Goal: Task Accomplishment & Management: Complete application form

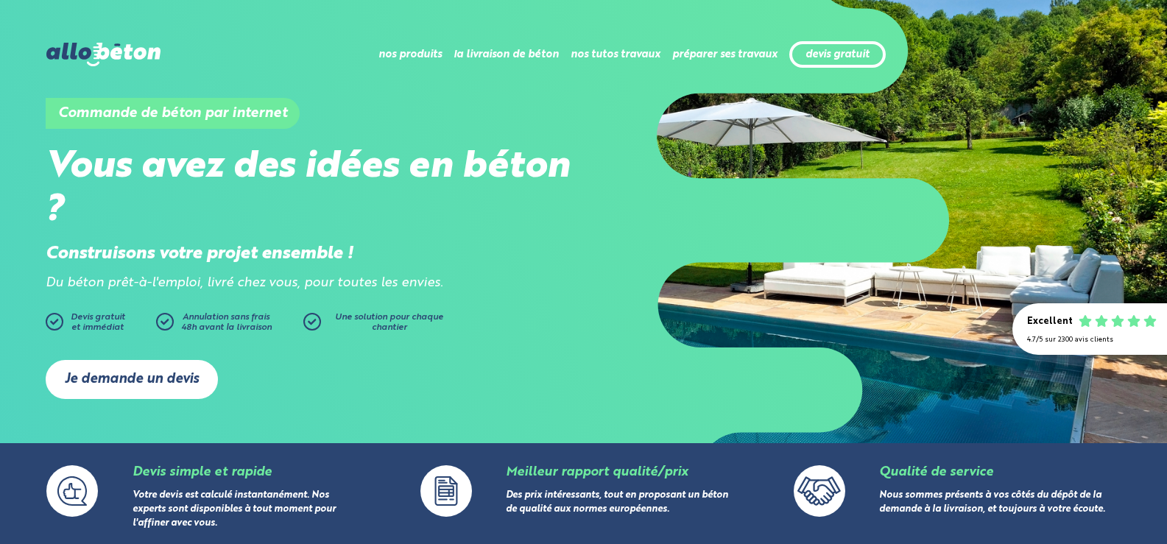
click at [133, 381] on link "Je demande un devis" at bounding box center [132, 379] width 172 height 39
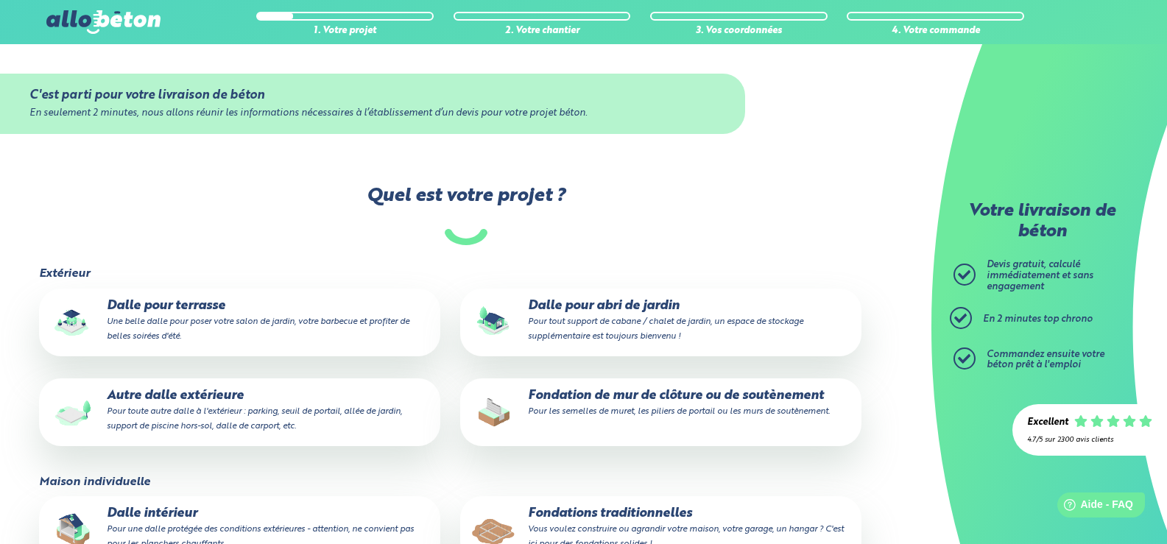
click at [506, 15] on div at bounding box center [541, 16] width 177 height 9
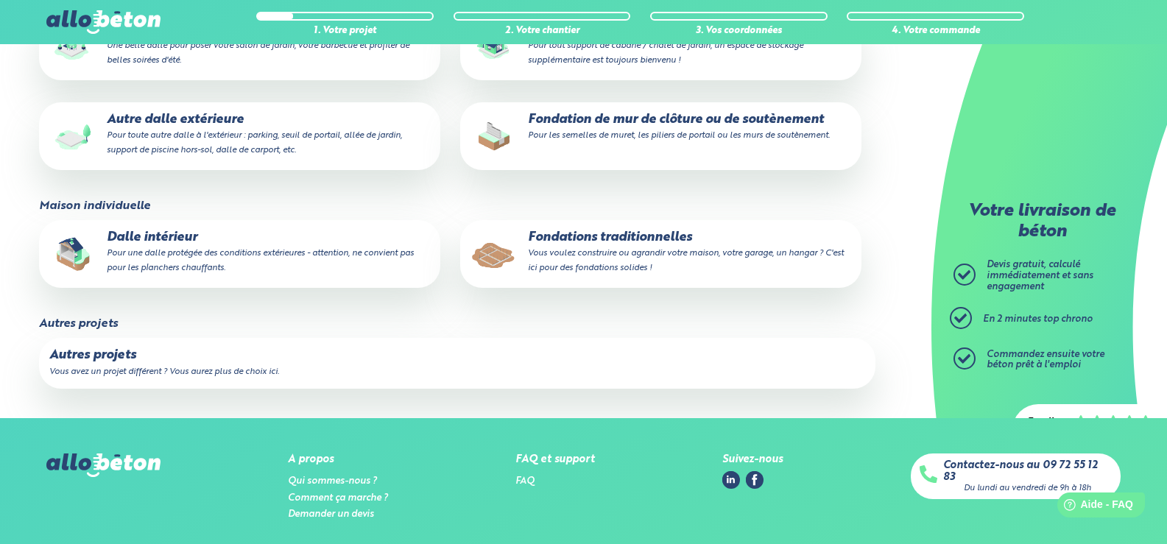
scroll to position [333, 0]
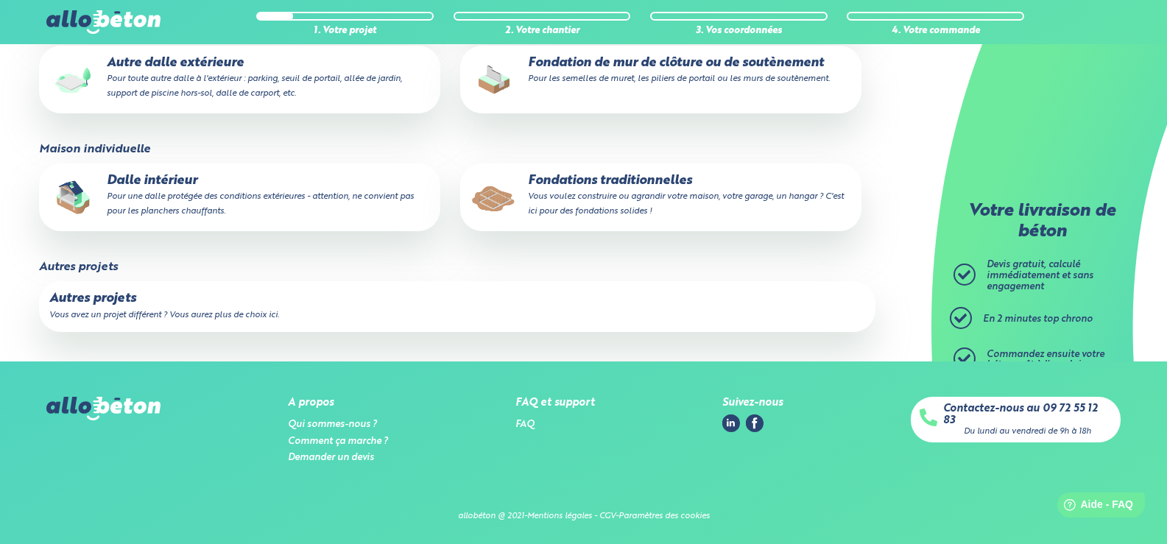
click at [126, 302] on p "Autres projets" at bounding box center [457, 299] width 816 height 15
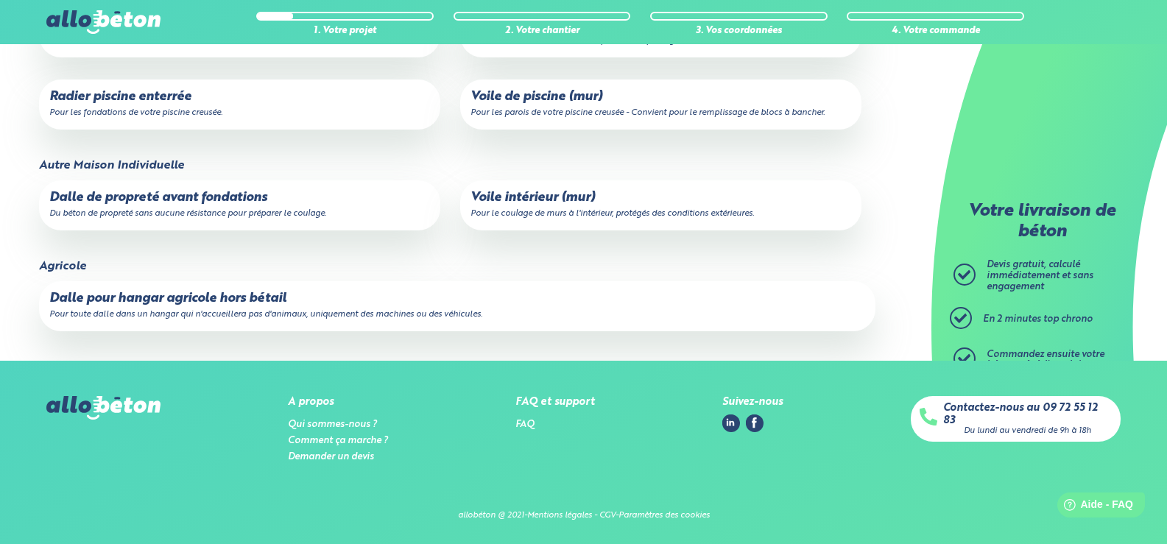
scroll to position [534, 0]
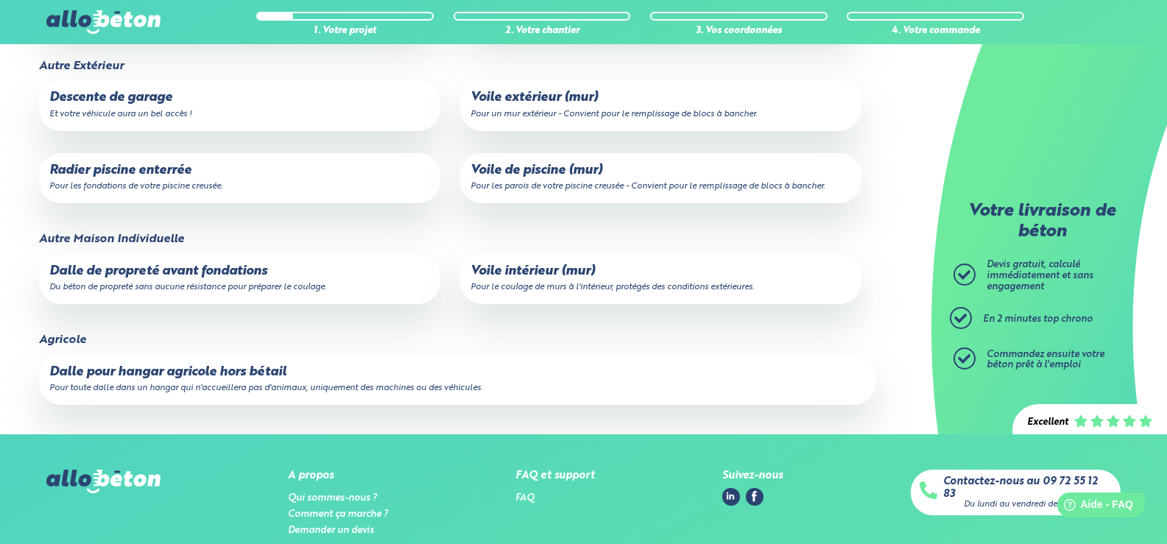
click at [138, 102] on p "Descente de garage Et votre véhicule aura un bel accès !" at bounding box center [239, 105] width 381 height 29
click at [0, 0] on input "Descente de garage Et votre véhicule aura un bel accès !" at bounding box center [0, 0] width 0 height 0
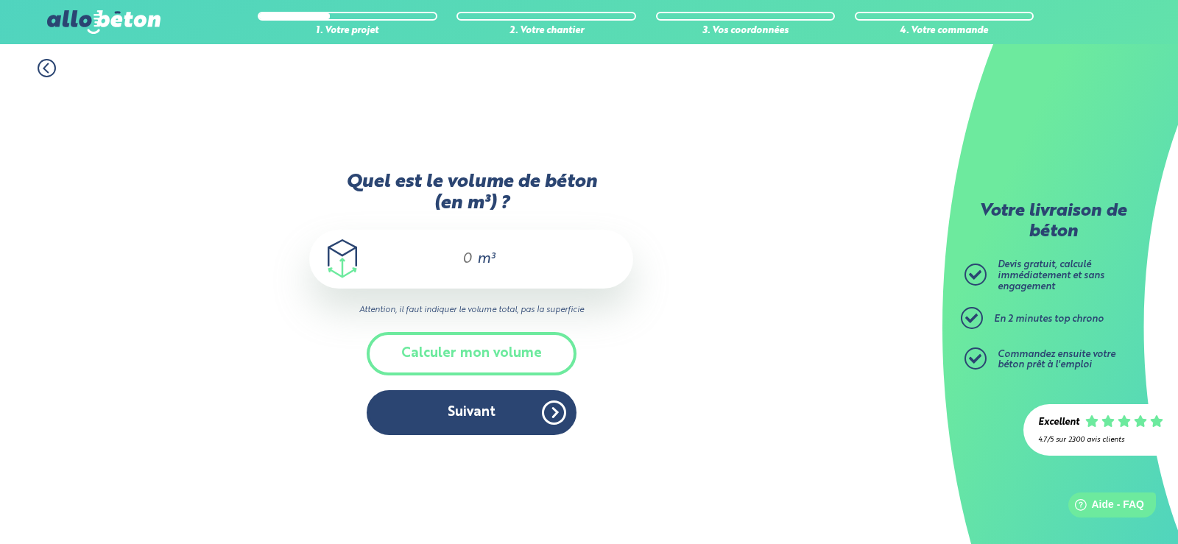
click at [473, 255] on div "m³" at bounding box center [471, 259] width 324 height 59
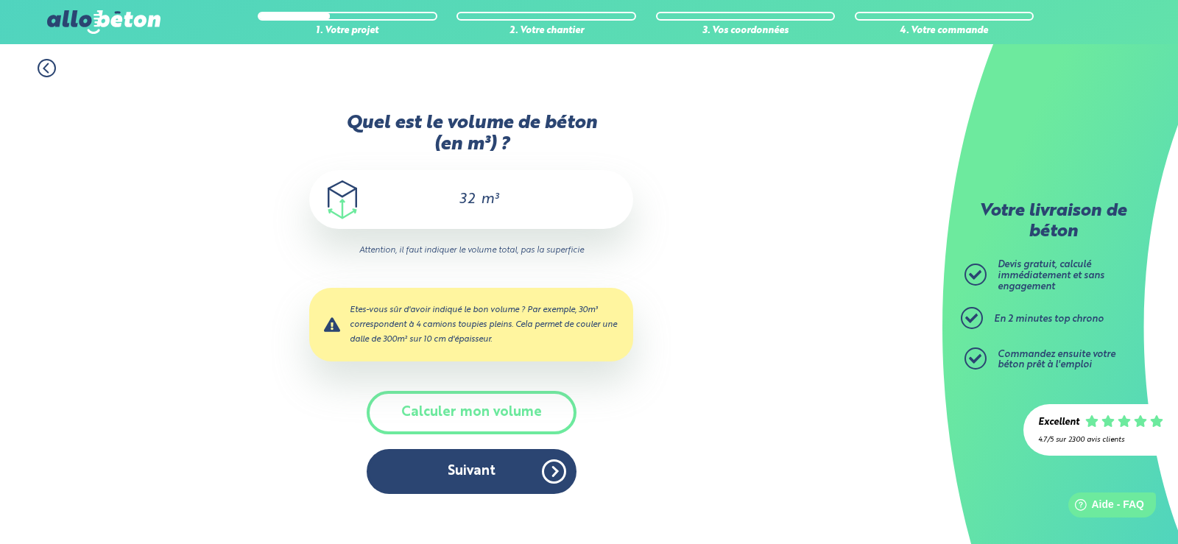
type input "3"
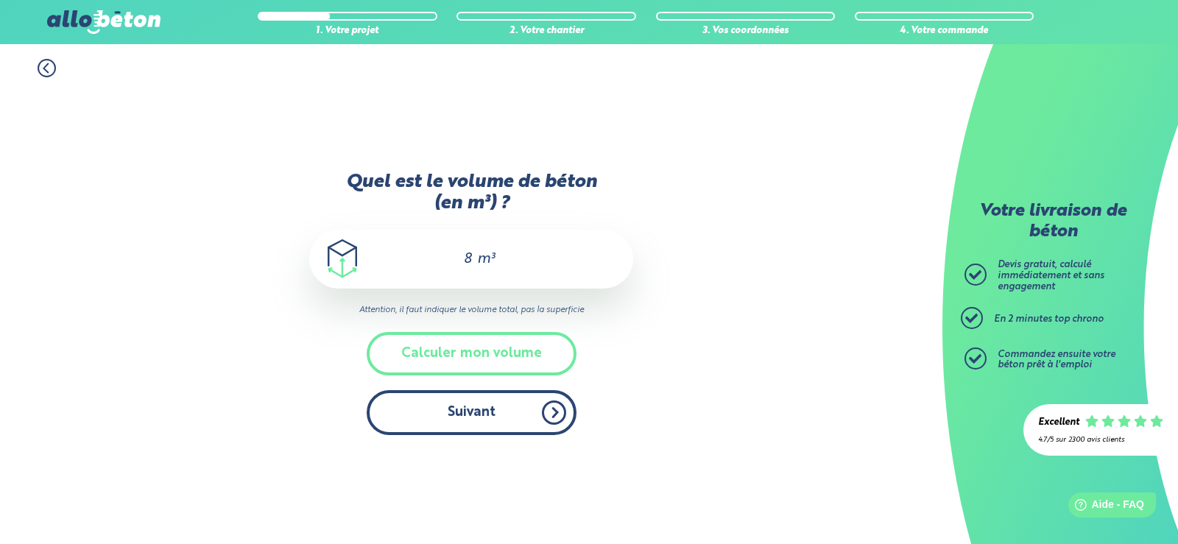
type input "8"
click at [486, 414] on button "Suivant" at bounding box center [472, 412] width 210 height 45
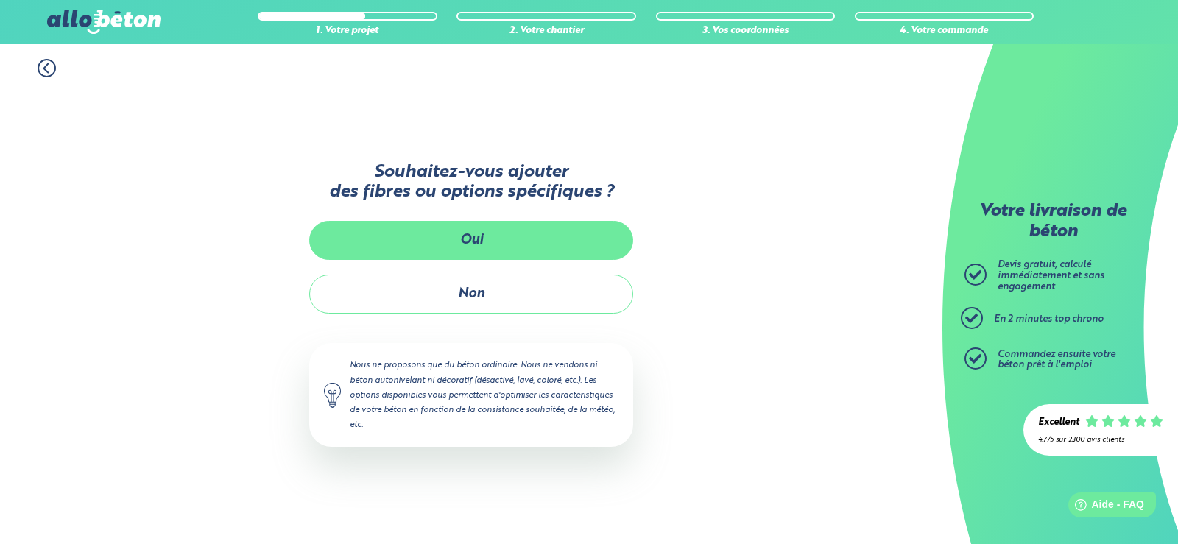
click at [480, 238] on button "Oui" at bounding box center [471, 240] width 324 height 39
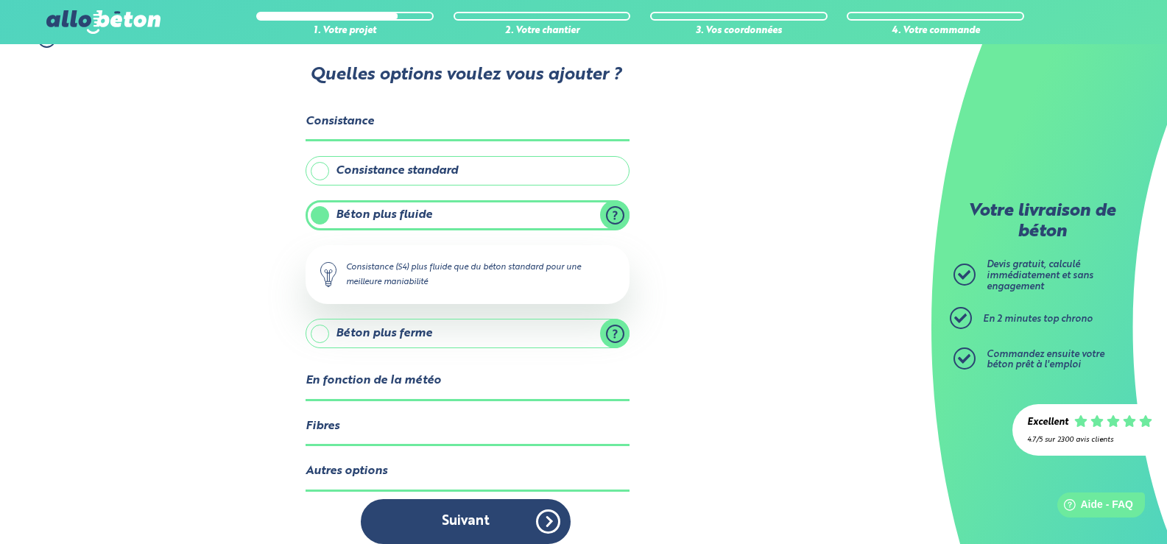
scroll to position [44, 0]
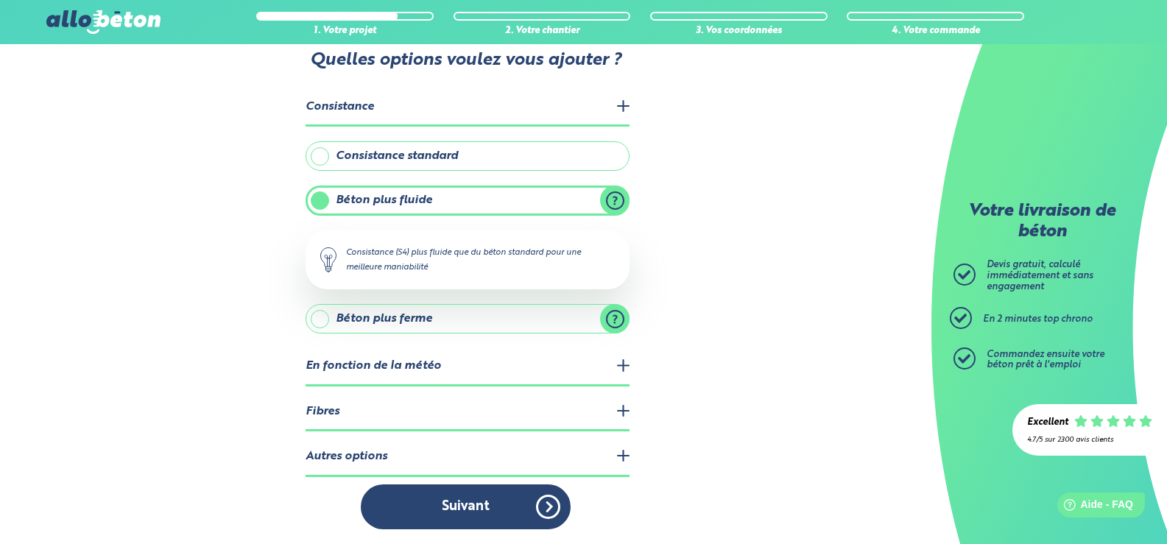
click at [374, 419] on legend "Fibres" at bounding box center [468, 413] width 324 height 38
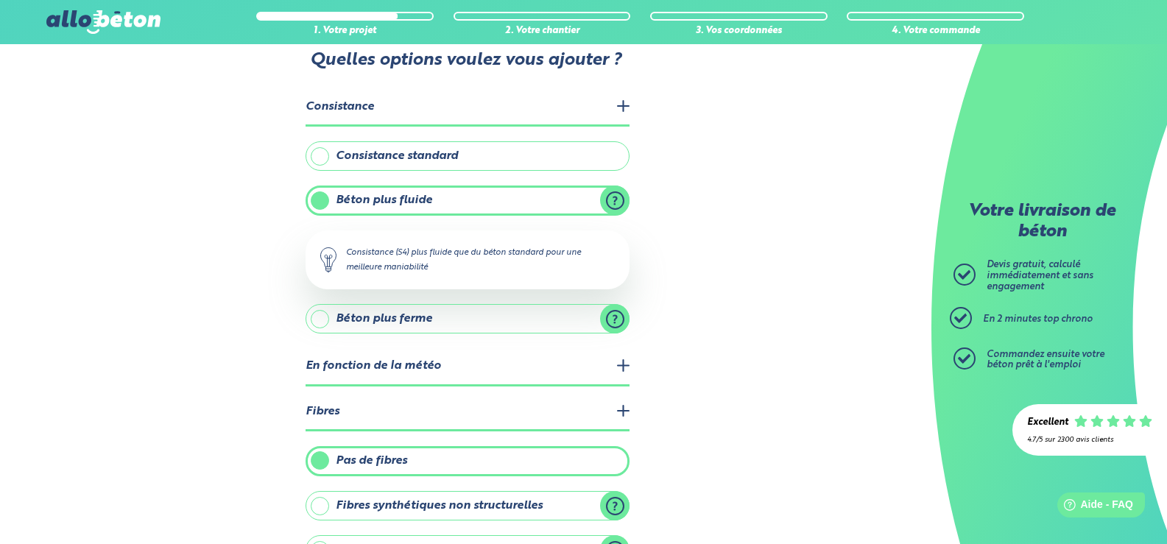
click at [325, 411] on legend "Fibres" at bounding box center [468, 413] width 324 height 38
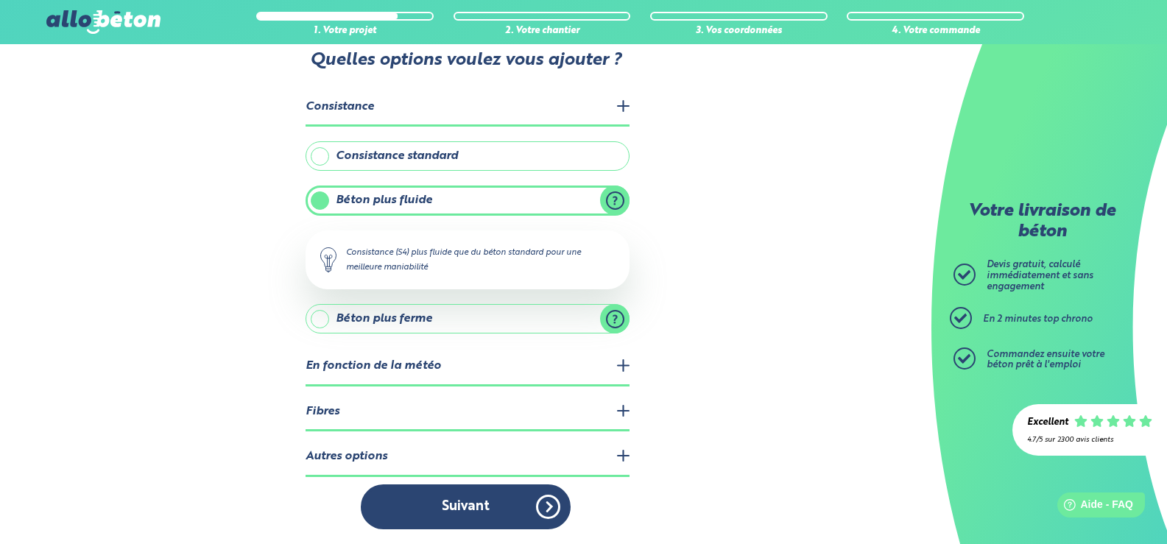
click at [320, 320] on label "Béton plus ferme" at bounding box center [468, 318] width 324 height 29
click at [0, 0] on input "Béton plus ferme" at bounding box center [0, 0] width 0 height 0
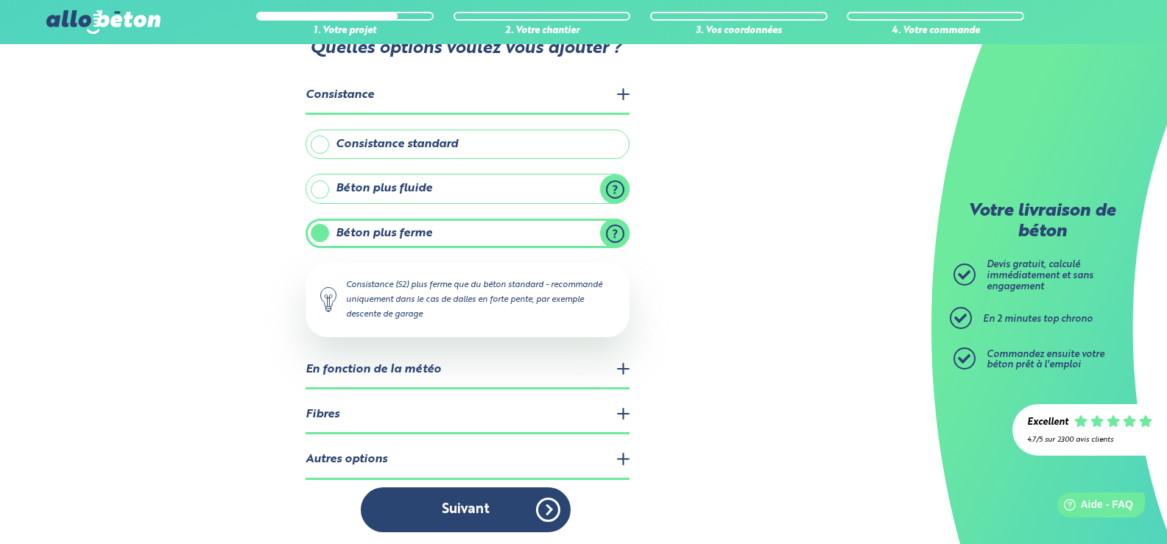
scroll to position [59, 0]
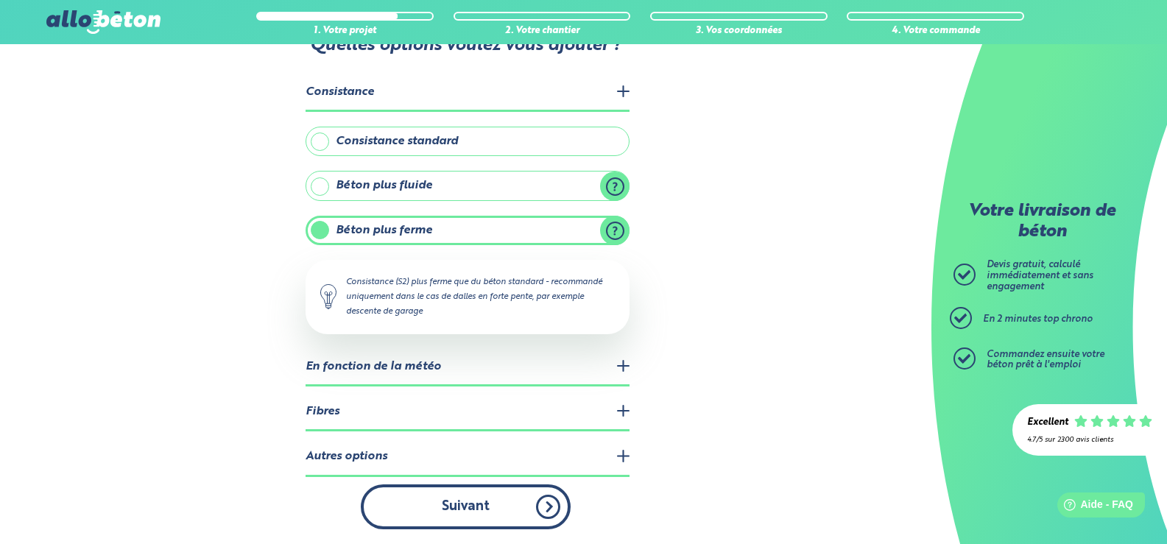
click at [470, 506] on button "Suivant" at bounding box center [466, 506] width 210 height 45
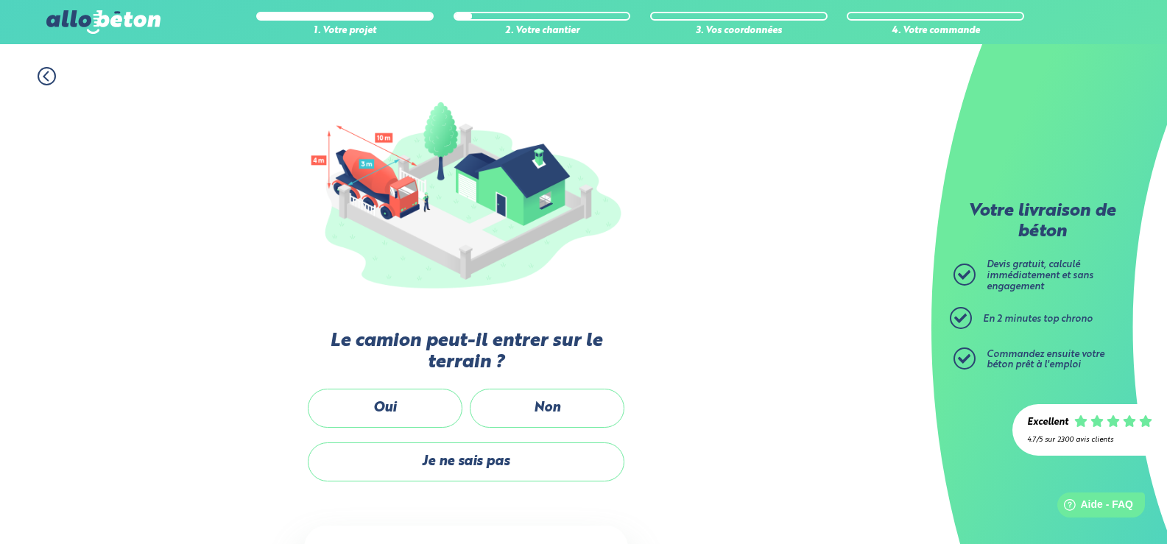
scroll to position [206, 0]
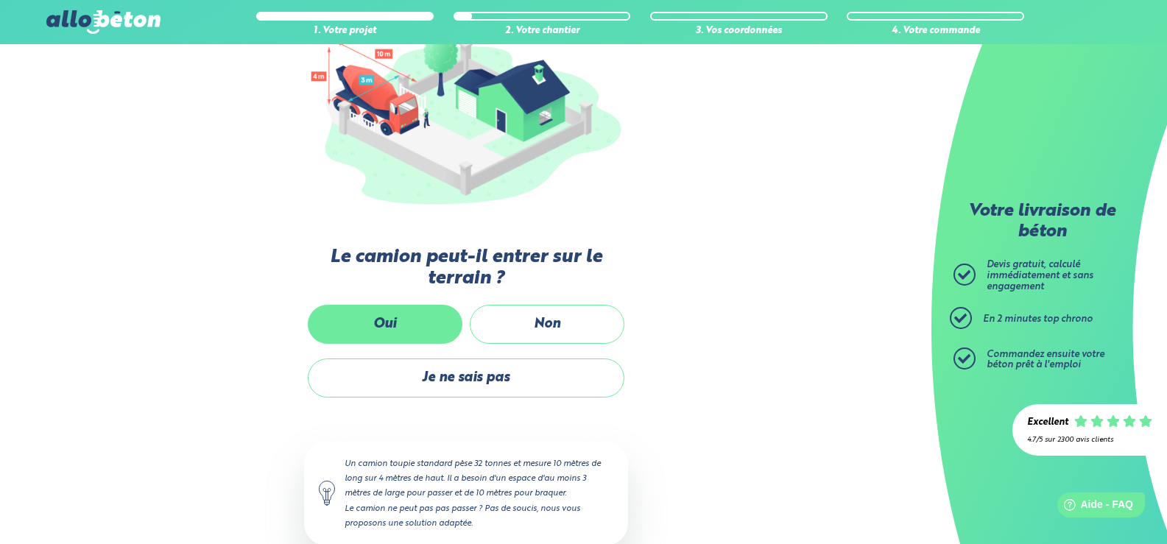
click at [398, 323] on label "Oui" at bounding box center [385, 324] width 155 height 39
click at [0, 0] on input "Oui" at bounding box center [0, 0] width 0 height 0
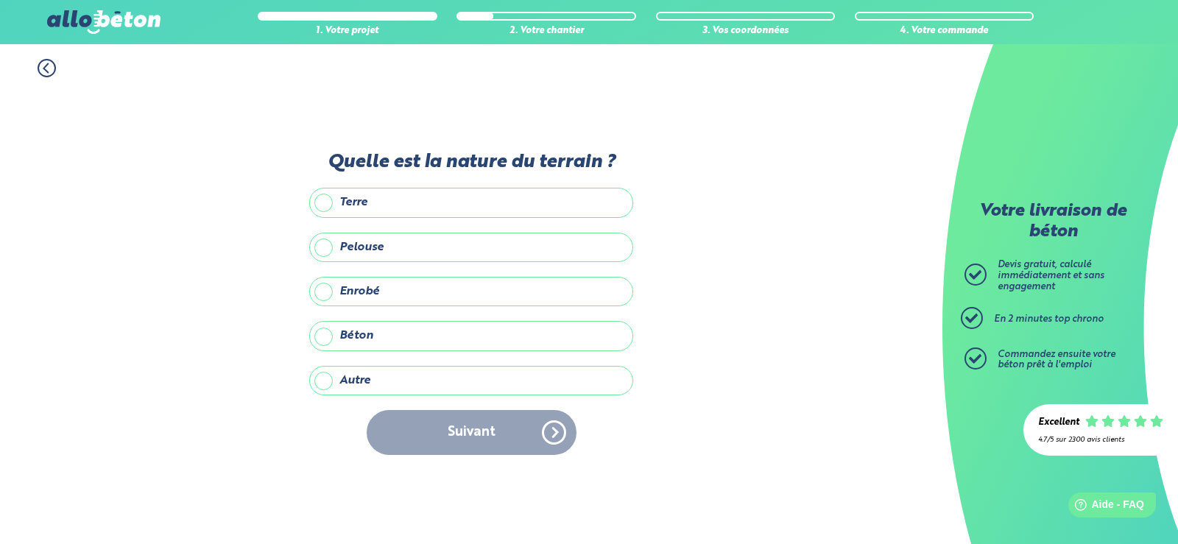
click at [325, 204] on label "Terre" at bounding box center [471, 202] width 324 height 29
click at [0, 0] on input "Terre" at bounding box center [0, 0] width 0 height 0
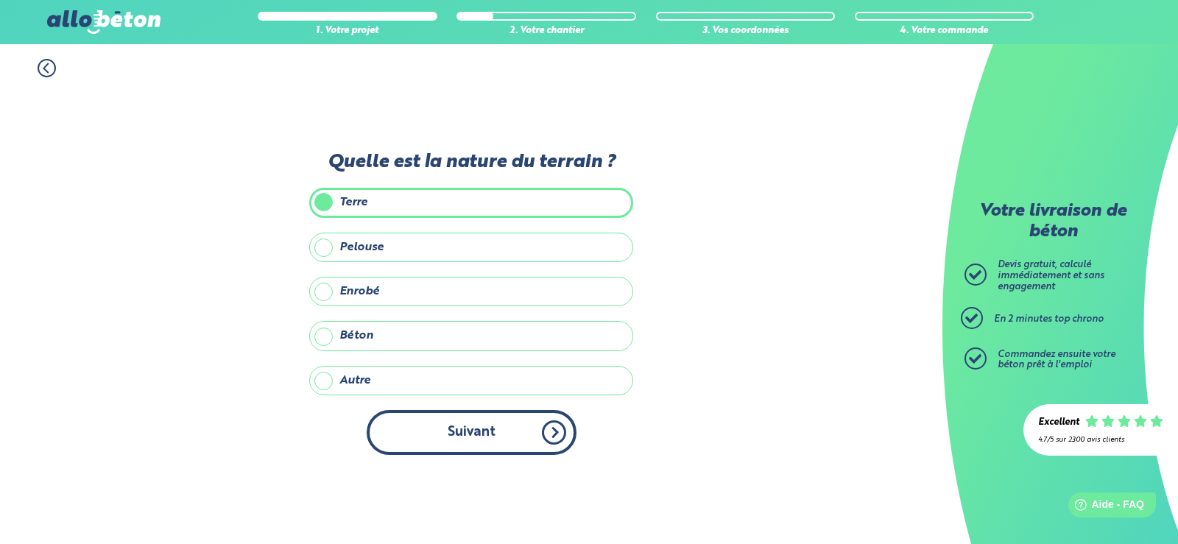
click at [479, 431] on button "Suivant" at bounding box center [472, 432] width 210 height 45
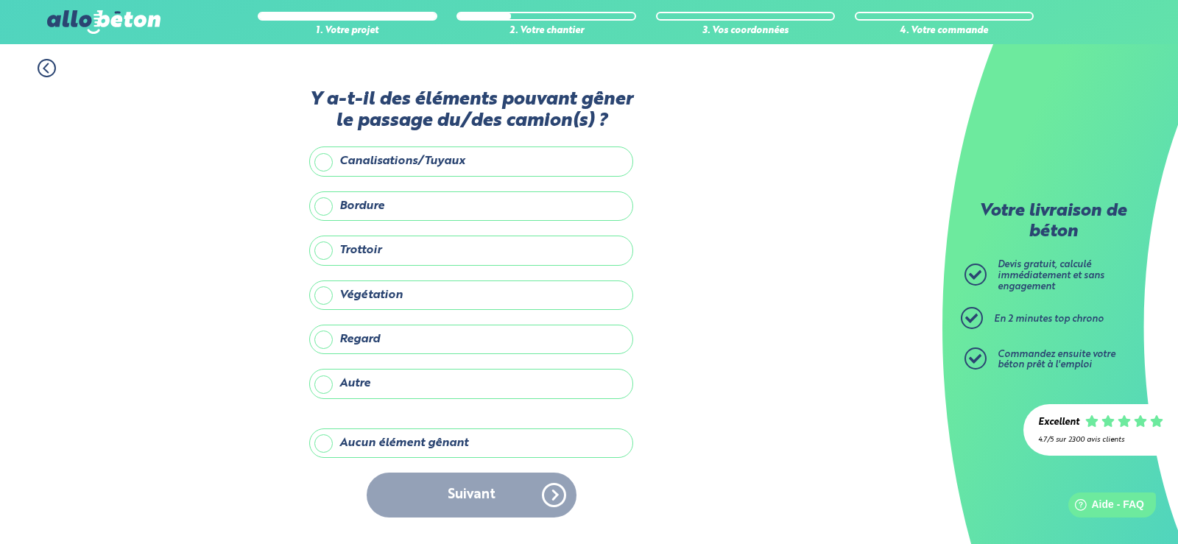
click at [322, 207] on label "Bordure" at bounding box center [471, 205] width 324 height 29
click at [0, 0] on input "Bordure" at bounding box center [0, 0] width 0 height 0
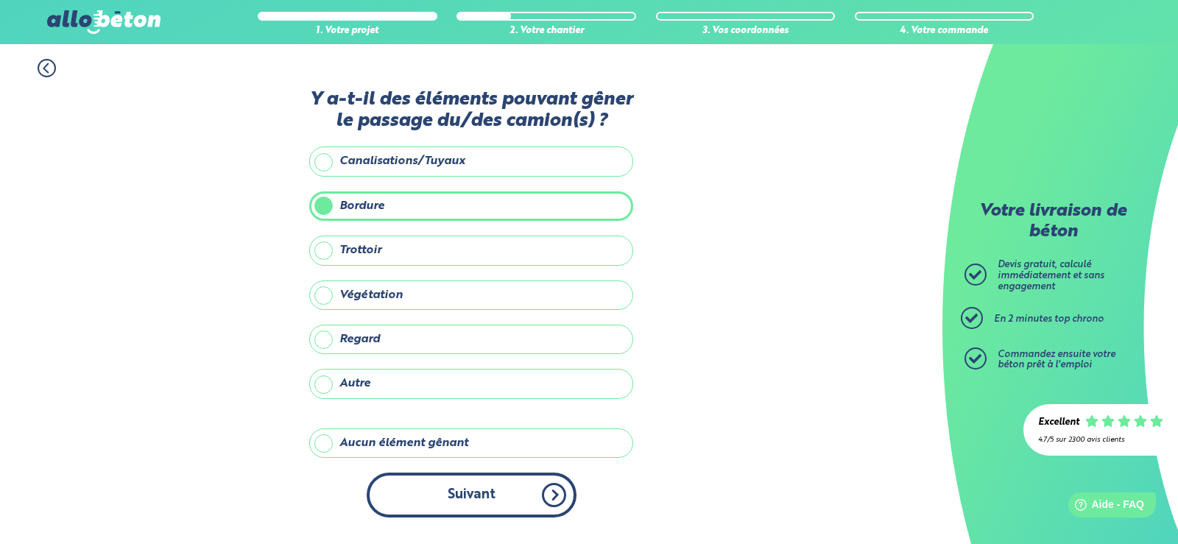
click at [479, 494] on button "Suivant" at bounding box center [472, 495] width 210 height 45
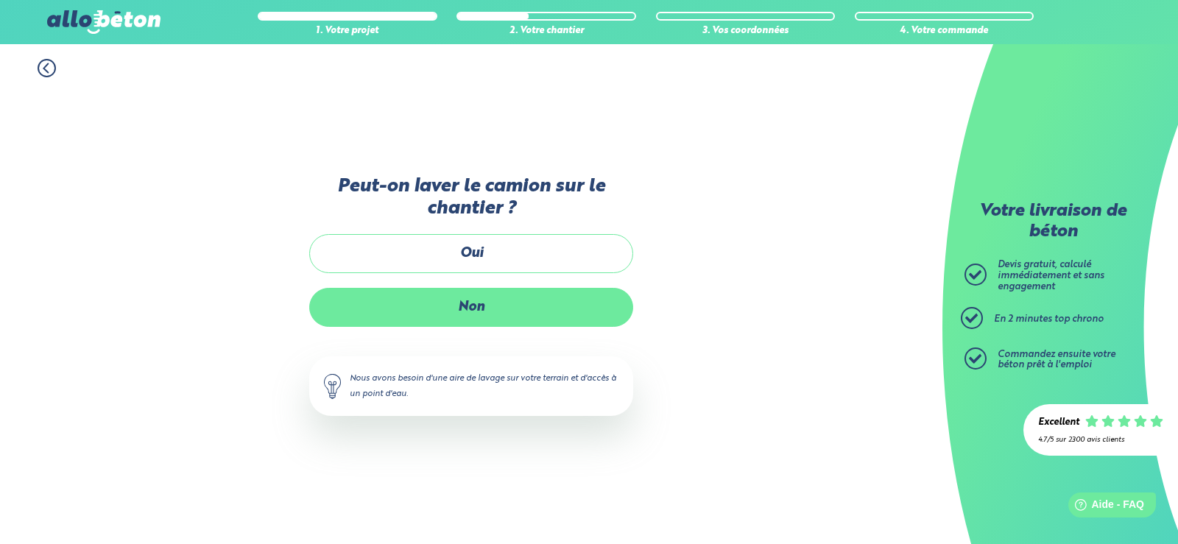
click at [461, 308] on label "Non" at bounding box center [471, 307] width 324 height 39
click at [0, 0] on input "Non" at bounding box center [0, 0] width 0 height 0
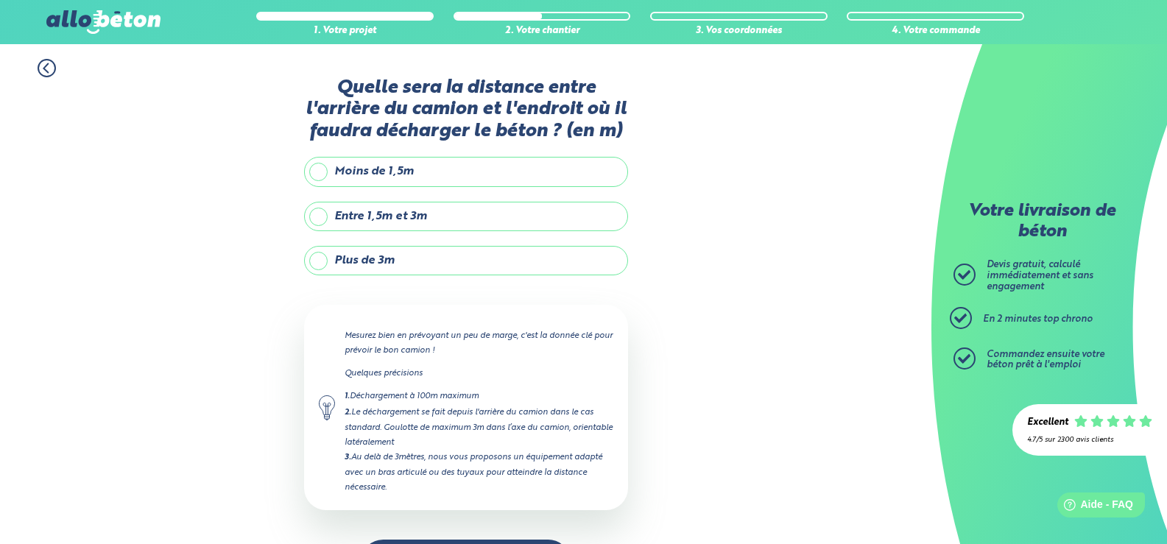
click at [318, 213] on label "Entre 1,5m et 3m" at bounding box center [466, 216] width 324 height 29
click at [0, 0] on input "Entre 1,5m et 3m" at bounding box center [0, 0] width 0 height 0
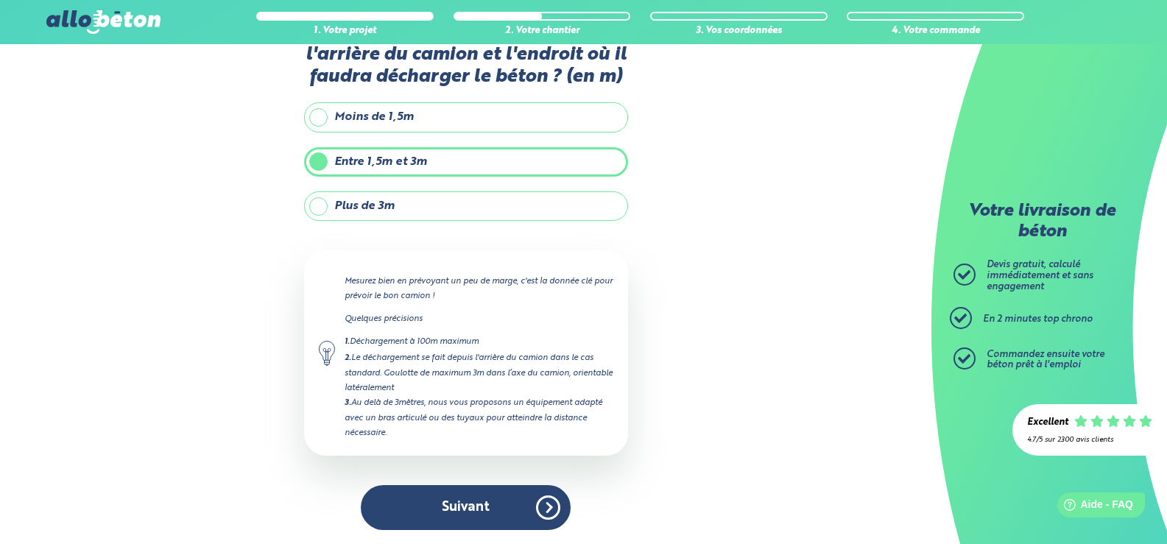
scroll to position [55, 0]
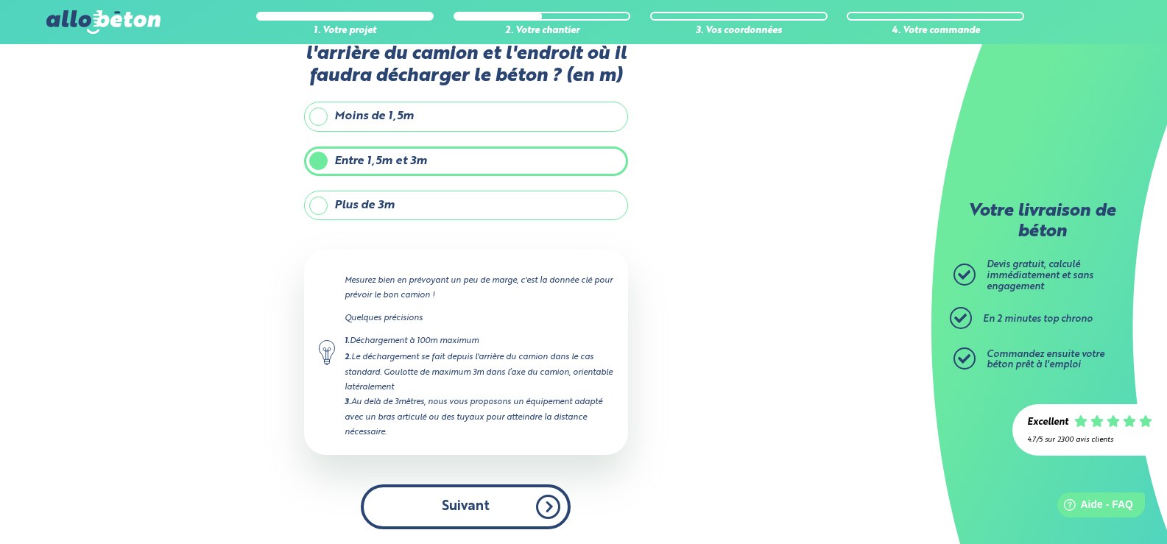
click at [465, 504] on button "Suivant" at bounding box center [466, 506] width 210 height 45
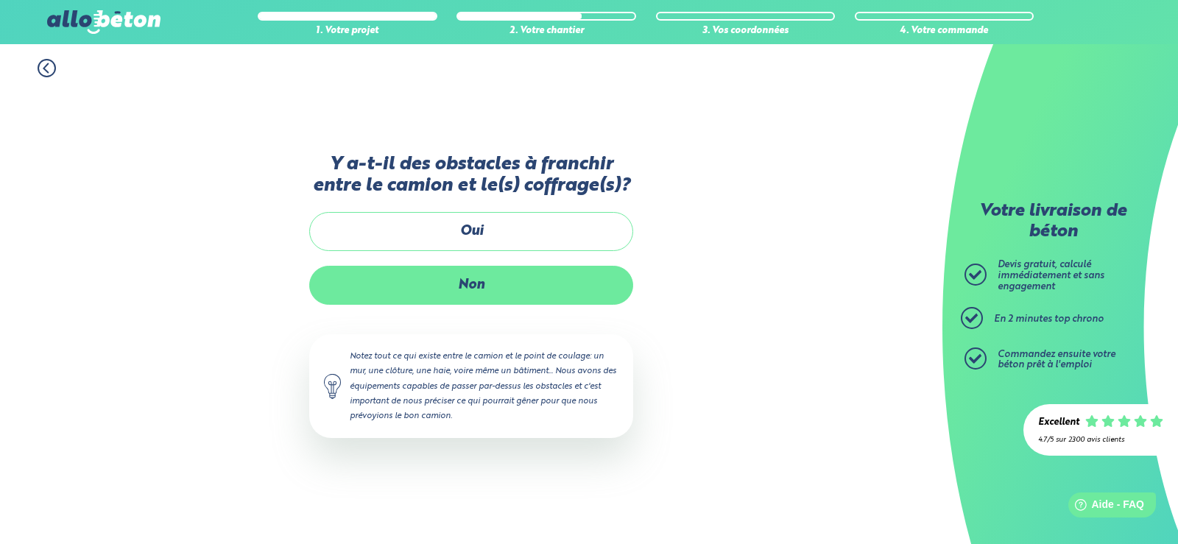
click at [460, 287] on label "Non" at bounding box center [471, 285] width 324 height 39
click at [0, 0] on input "Non" at bounding box center [0, 0] width 0 height 0
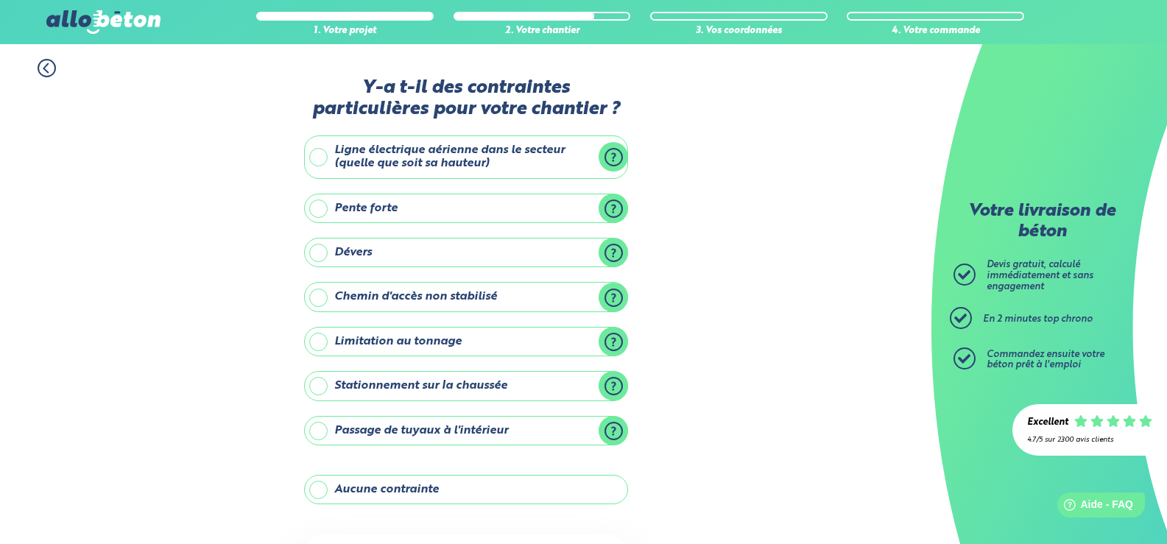
click at [316, 202] on label "Pente forte" at bounding box center [466, 208] width 324 height 29
click at [0, 0] on input "Pente forte" at bounding box center [0, 0] width 0 height 0
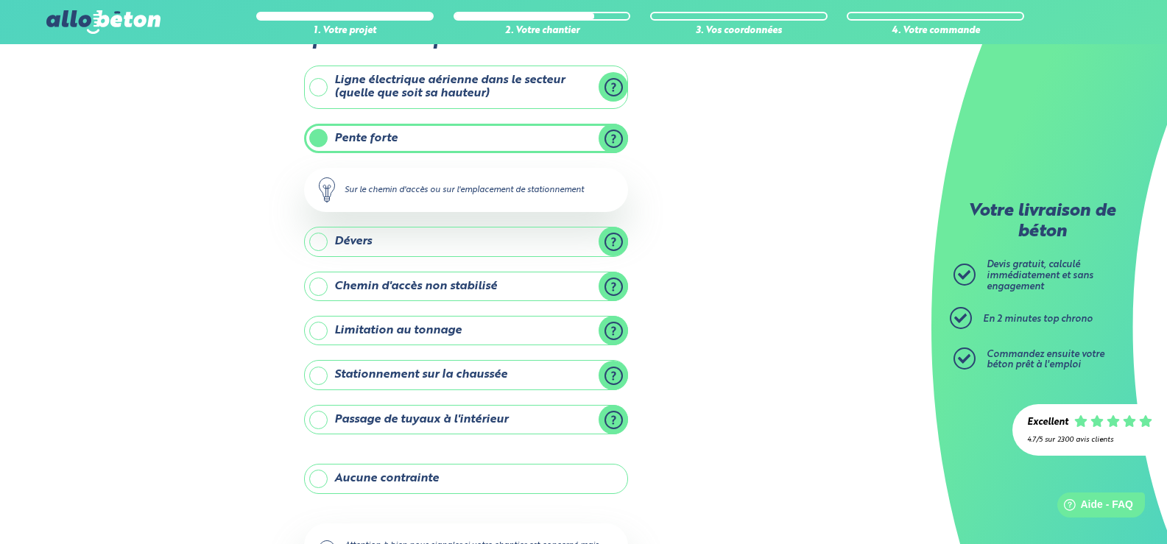
scroll to position [197, 0]
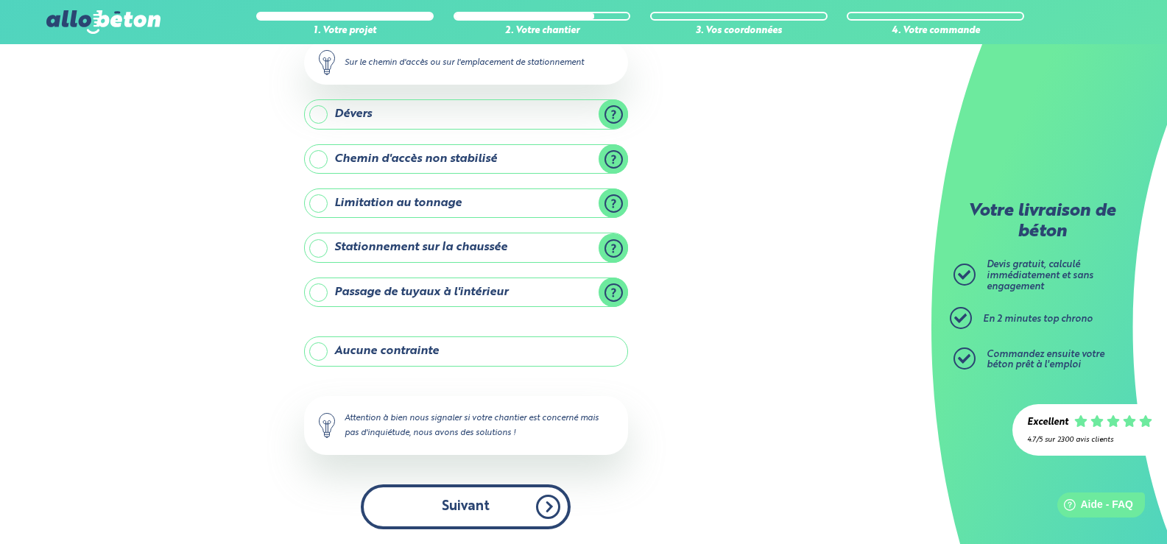
click at [465, 503] on button "Suivant" at bounding box center [466, 506] width 210 height 45
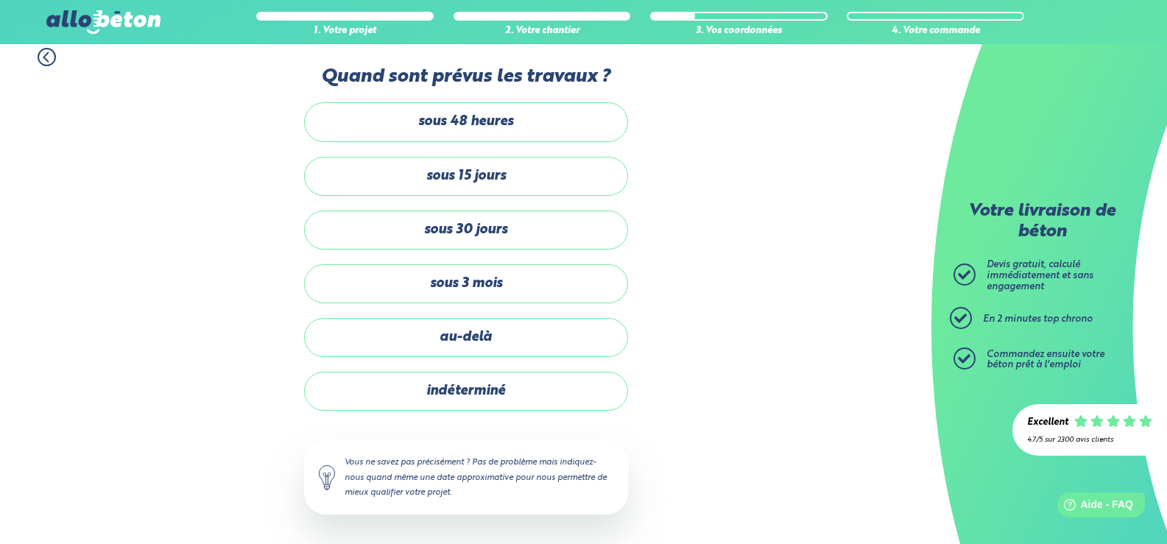
scroll to position [11, 0]
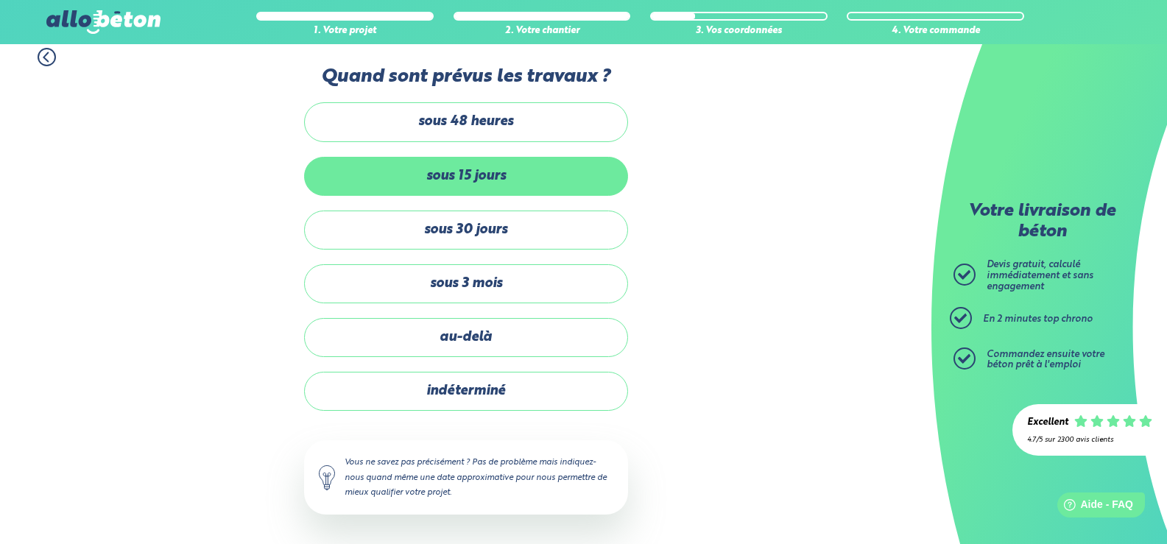
click at [462, 177] on label "sous 15 jours" at bounding box center [466, 176] width 324 height 39
click at [0, 0] on input "sous 15 jours" at bounding box center [0, 0] width 0 height 0
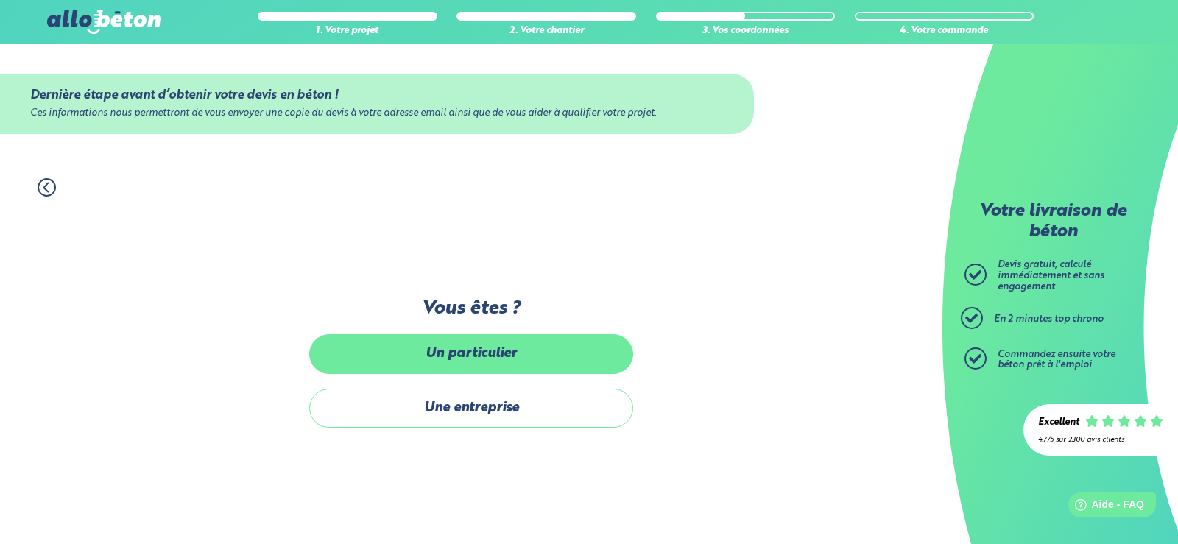
drag, startPoint x: 473, startPoint y: 349, endPoint x: 511, endPoint y: 347, distance: 38.3
click at [473, 349] on label "Un particulier" at bounding box center [471, 353] width 324 height 39
click at [0, 0] on input "Un particulier" at bounding box center [0, 0] width 0 height 0
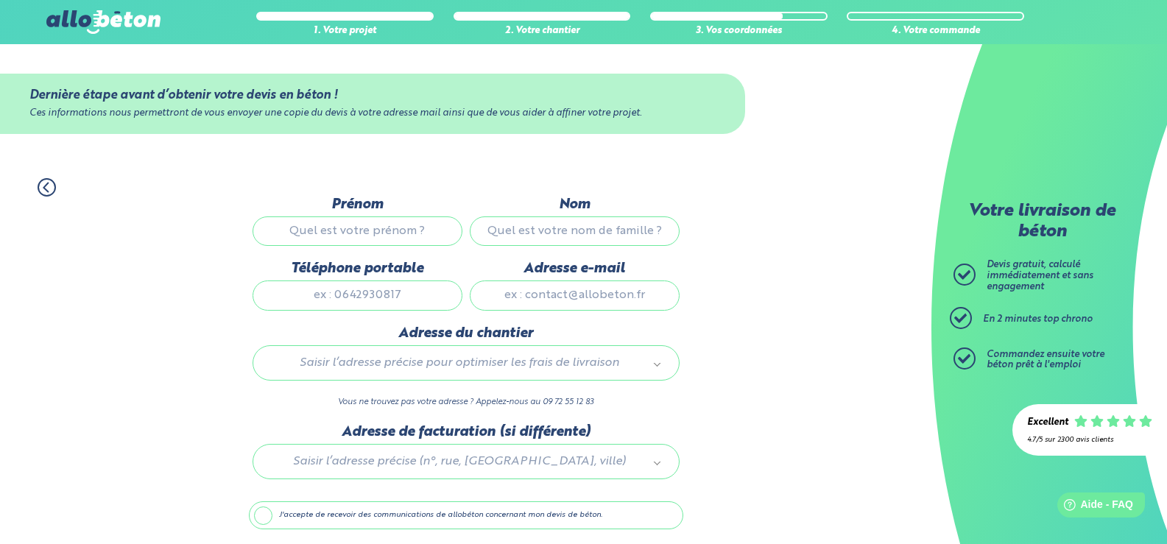
click at [414, 231] on input "Prénom" at bounding box center [358, 230] width 210 height 29
type input "Philippe"
click at [556, 230] on input "Nom" at bounding box center [575, 230] width 210 height 29
click at [582, 228] on input "TALTAC+VULL" at bounding box center [575, 230] width 210 height 29
type input "TALTAVULL"
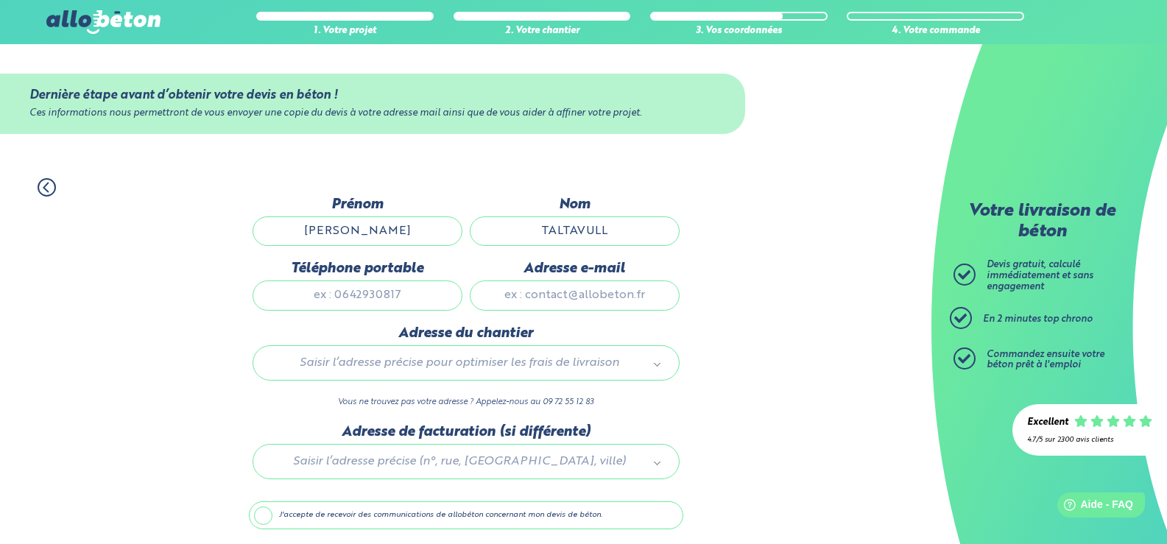
click at [400, 294] on input "Téléphone portable" at bounding box center [358, 294] width 210 height 29
type input "0630448691"
click at [506, 291] on input "Adresse e-mail" at bounding box center [575, 294] width 210 height 29
type input "m.atelier@free.fr"
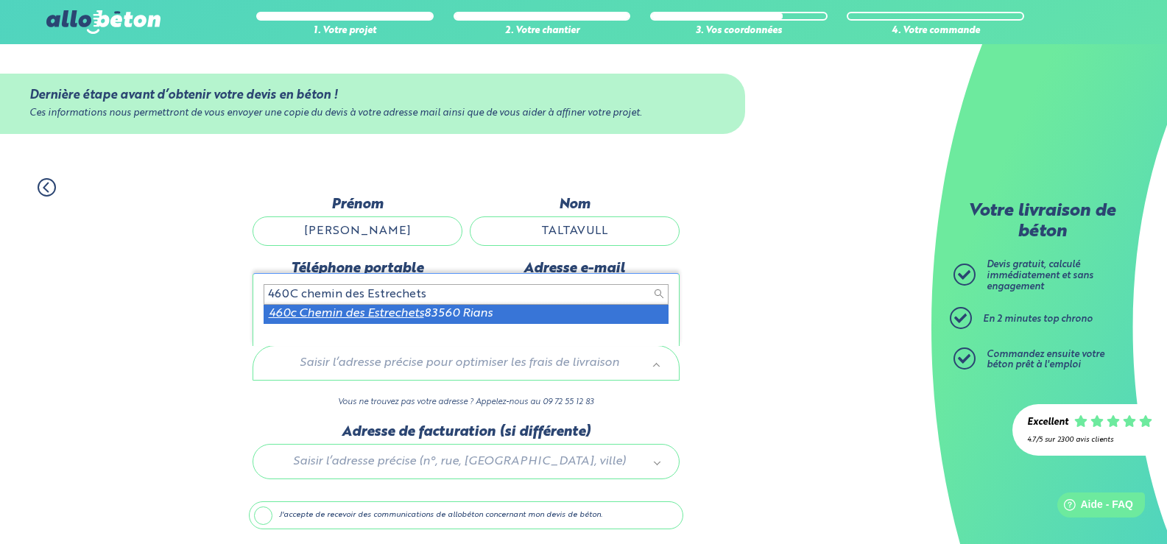
type input "460C chemin des Estrechets"
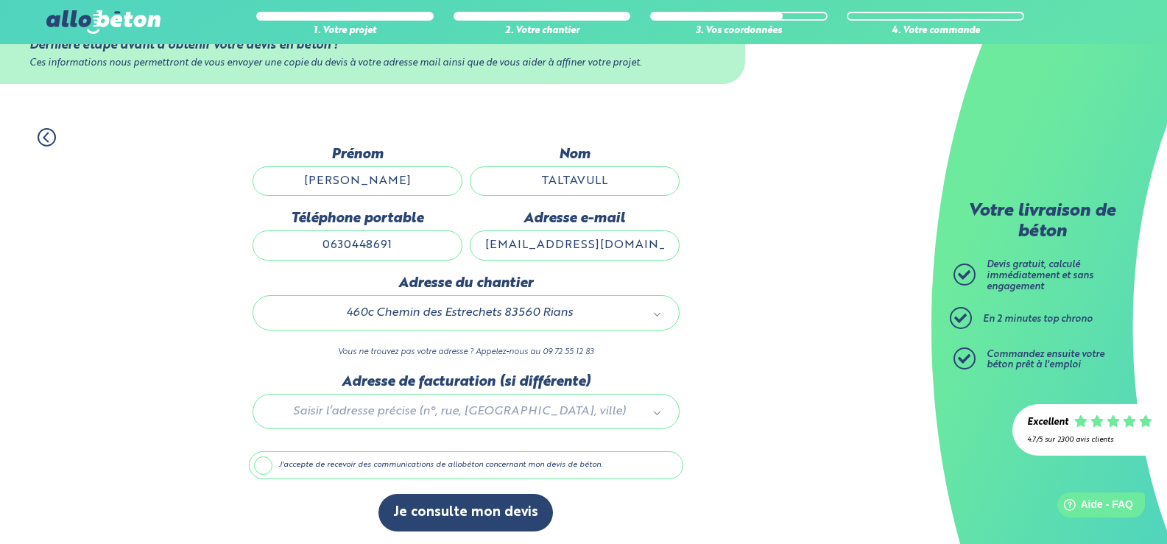
scroll to position [52, 0]
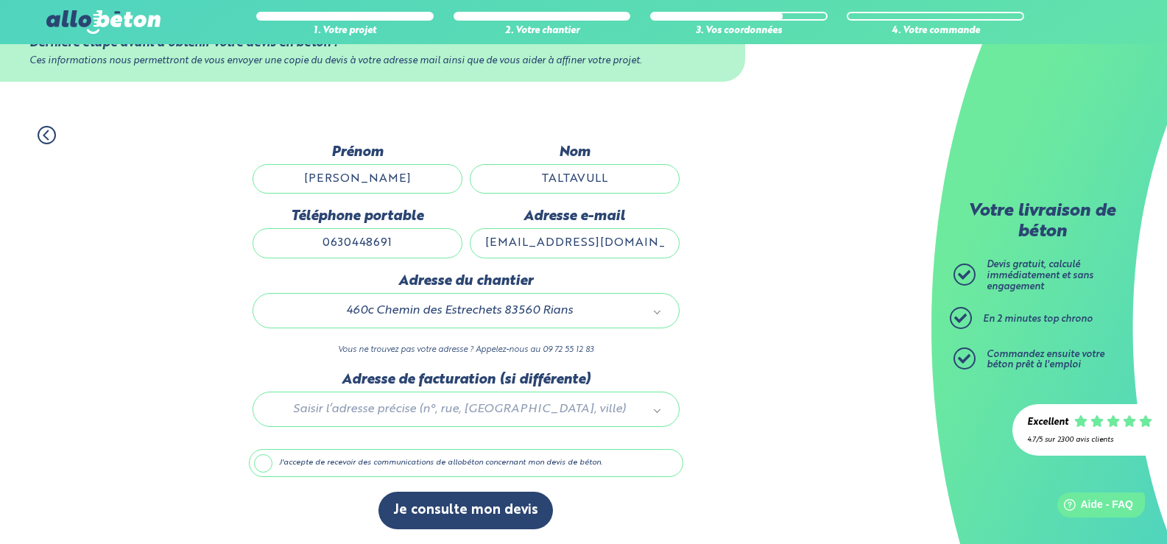
click at [264, 463] on label "J'accepte de recevoir des communications de allobéton concernant mon devis de b…" at bounding box center [466, 463] width 434 height 28
click at [0, 0] on input "J'accepte de recevoir des communications de allobéton concernant mon devis de b…" at bounding box center [0, 0] width 0 height 0
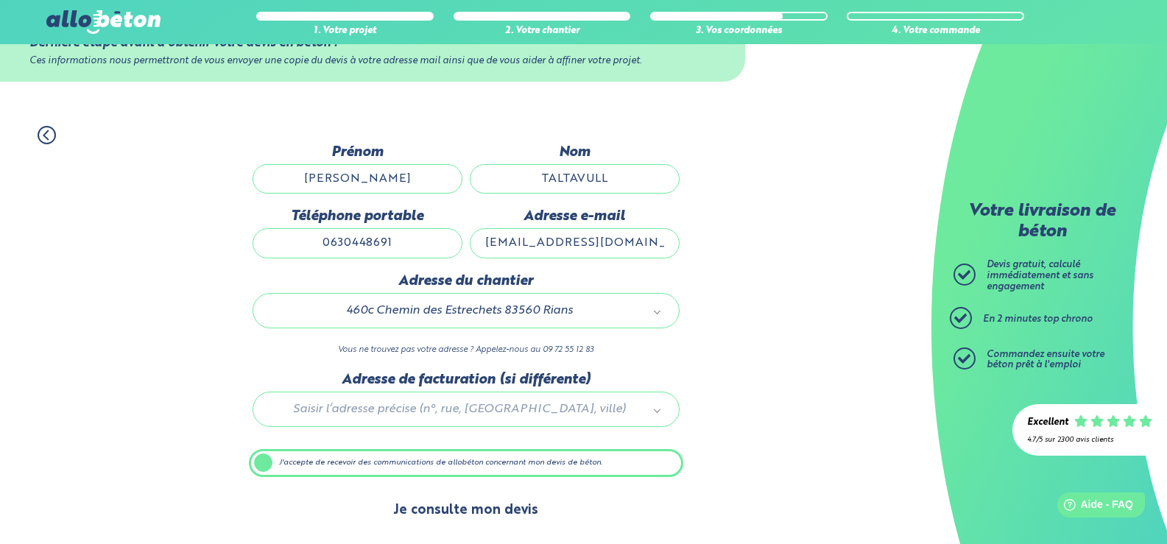
click at [471, 508] on button "Je consulte mon devis" at bounding box center [465, 511] width 174 height 38
